Goal: Task Accomplishment & Management: Use online tool/utility

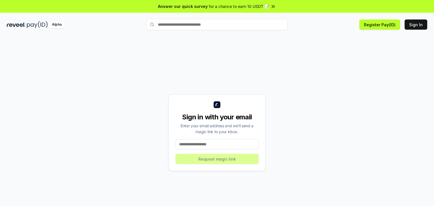
click at [239, 143] on input at bounding box center [216, 144] width 83 height 10
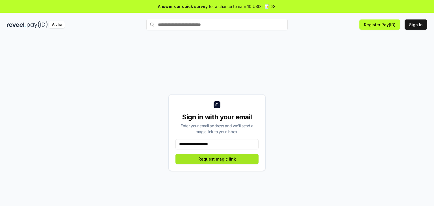
type input "**********"
click at [233, 159] on button "Request magic link" at bounding box center [216, 159] width 83 height 10
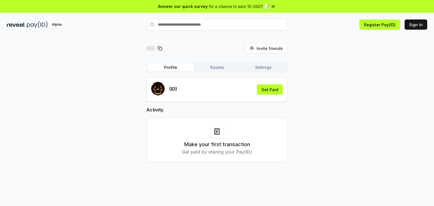
click at [184, 48] on div "Invite friends Invite" at bounding box center [216, 48] width 141 height 10
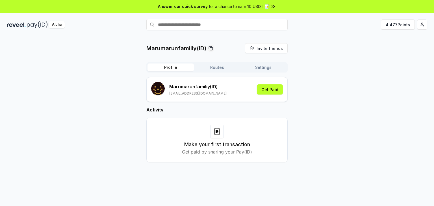
click at [190, 48] on p "Marumarunfamiliy(ID)" at bounding box center [176, 48] width 60 height 8
click at [211, 70] on button "Routes" at bounding box center [217, 68] width 46 height 8
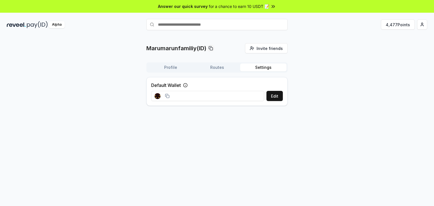
click at [260, 70] on button "Settings" at bounding box center [263, 68] width 46 height 8
click at [177, 66] on button "Profile" at bounding box center [170, 68] width 46 height 8
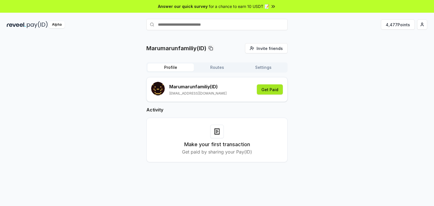
click at [273, 93] on button "Get Paid" at bounding box center [270, 89] width 26 height 10
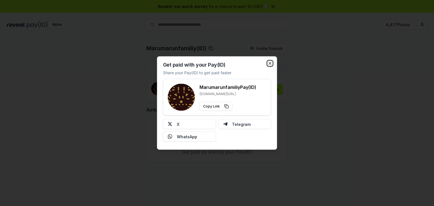
click at [271, 65] on icon "button" at bounding box center [270, 63] width 5 height 5
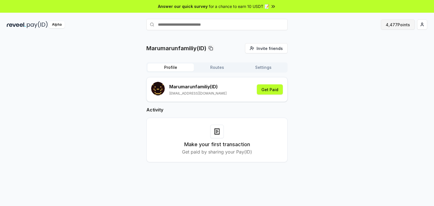
click at [399, 27] on button "4,477 Points" at bounding box center [398, 24] width 34 height 10
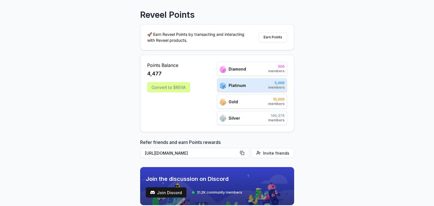
scroll to position [28, 0]
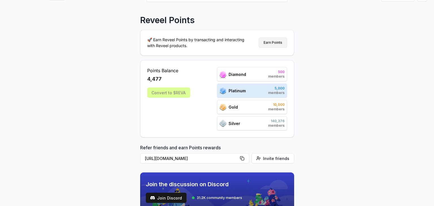
click at [271, 43] on button "Earn Points" at bounding box center [273, 43] width 28 height 10
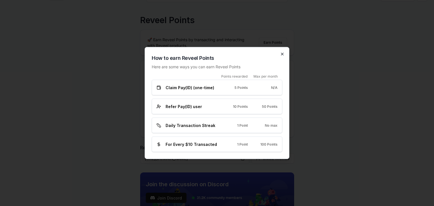
click at [282, 56] on icon "button" at bounding box center [282, 54] width 5 height 5
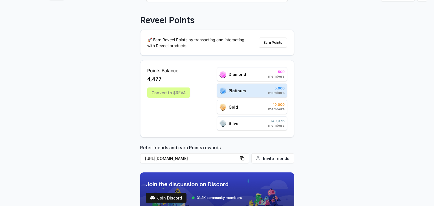
click at [252, 88] on div "Platinum 5,000 members" at bounding box center [252, 91] width 70 height 14
click at [179, 95] on div "Convert to $REVA" at bounding box center [168, 93] width 43 height 10
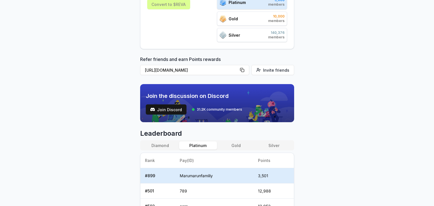
scroll to position [141, 0]
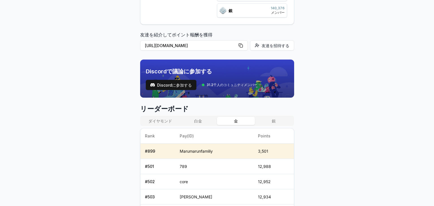
click at [223, 124] on button "金" at bounding box center [236, 121] width 38 height 8
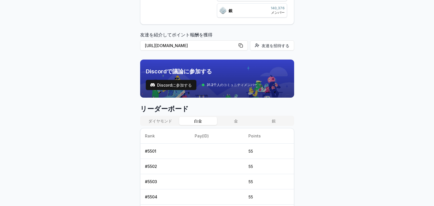
click at [201, 119] on font "白金" at bounding box center [198, 121] width 8 height 5
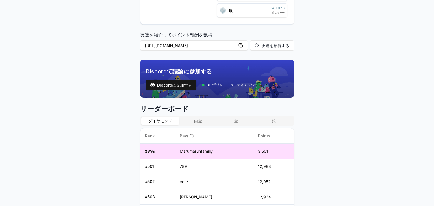
click at [160, 119] on font "ダイヤモンド" at bounding box center [160, 121] width 24 height 5
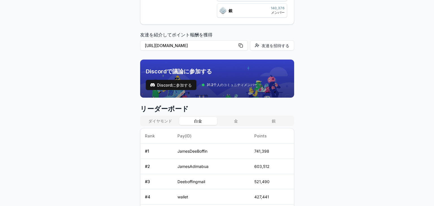
click at [191, 121] on button "白金" at bounding box center [198, 121] width 38 height 8
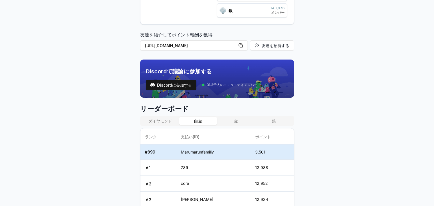
click at [167, 121] on font "ダイヤモンド" at bounding box center [160, 121] width 24 height 5
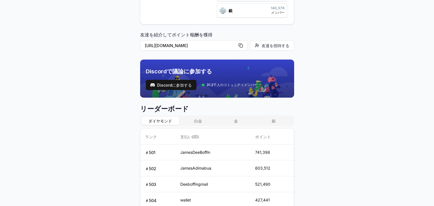
click at [191, 121] on button "白金" at bounding box center [198, 121] width 38 height 8
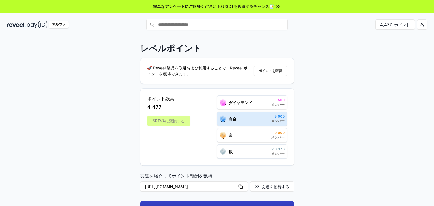
scroll to position [0, 0]
click at [274, 104] on font "メンバー" at bounding box center [278, 104] width 14 height 4
click at [250, 26] on input "text" at bounding box center [216, 24] width 141 height 11
click at [275, 70] on font "ポイントを獲得" at bounding box center [270, 71] width 24 height 4
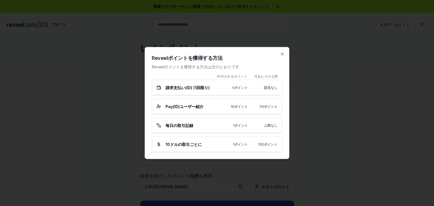
click at [283, 51] on div "Reveelポイントを獲得する方法 Reveelポイントを獲得する方法は次のとおりです 付与されるポイント 月あたりの上限 請求支払い(ID) (1回限り) …" at bounding box center [217, 103] width 145 height 112
click at [283, 52] on icon "button" at bounding box center [282, 54] width 5 height 5
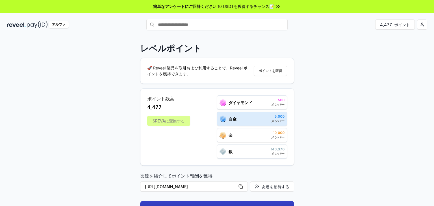
click at [178, 122] on div "$REVAに変換する" at bounding box center [168, 121] width 43 height 10
click at [278, 7] on icon at bounding box center [278, 7] width 6 height 6
click at [238, 28] on input "text" at bounding box center [216, 24] width 141 height 11
click at [231, 23] on input "text" at bounding box center [160, 24] width 141 height 11
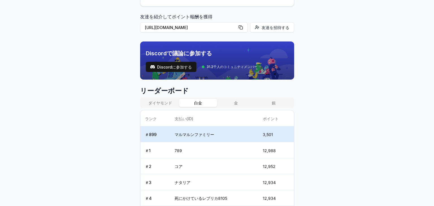
scroll to position [169, 0]
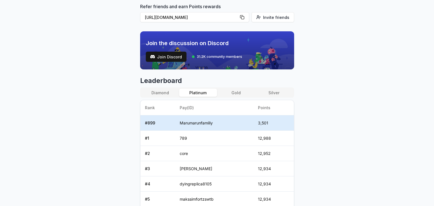
click at [321, 65] on body "Answer our quick survey for a chance to earn 10 USDT 📝 Alpha 4,477 Points Revee…" at bounding box center [217, 103] width 434 height 206
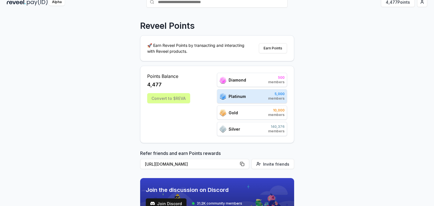
scroll to position [0, 0]
